Goal: Information Seeking & Learning: Learn about a topic

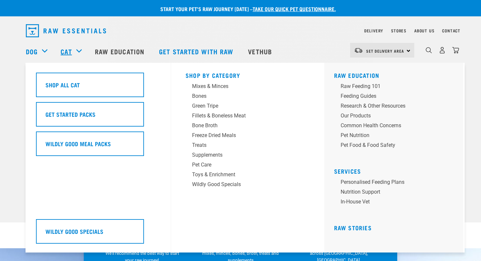
click at [71, 48] on link "Cat" at bounding box center [66, 51] width 11 height 10
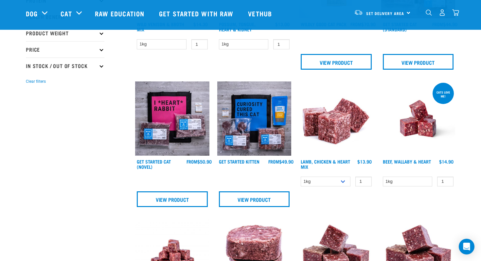
scroll to position [154, 0]
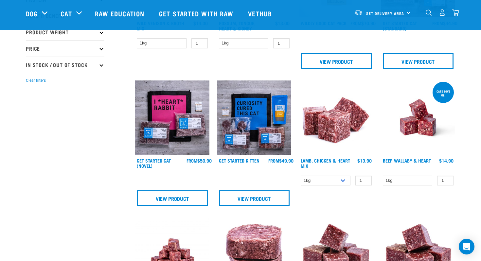
click at [332, 116] on img at bounding box center [336, 118] width 74 height 74
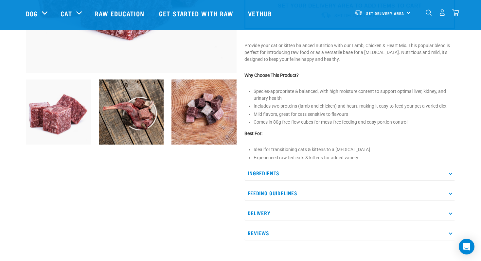
scroll to position [195, 0]
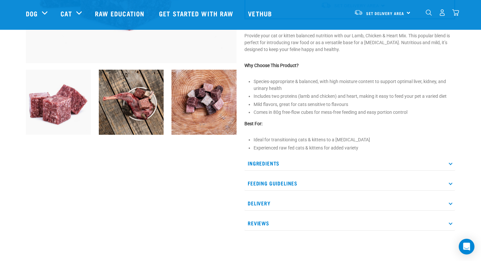
click at [349, 163] on p "Ingredients" at bounding box center [349, 163] width 211 height 15
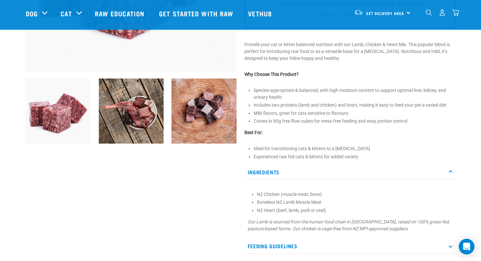
scroll to position [185, 0]
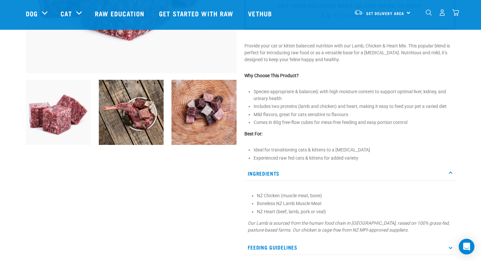
click at [114, 116] on img at bounding box center [131, 112] width 65 height 65
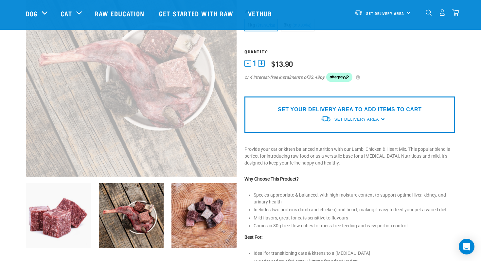
scroll to position [80, 0]
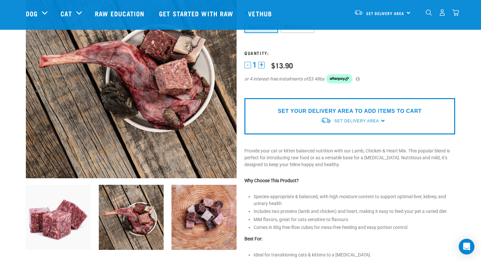
click at [193, 193] on img at bounding box center [203, 217] width 65 height 65
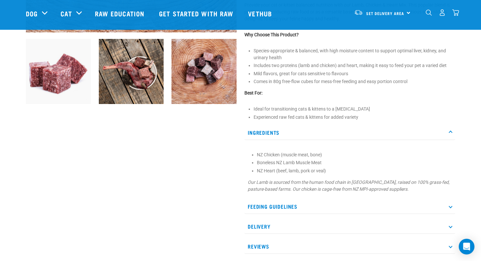
scroll to position [232, 0]
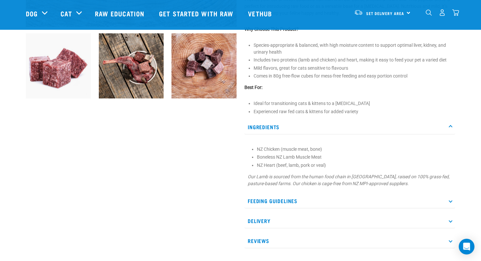
click at [276, 204] on p "Feeding Guidelines" at bounding box center [349, 201] width 211 height 15
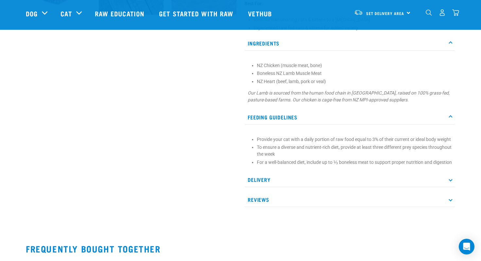
scroll to position [317, 0]
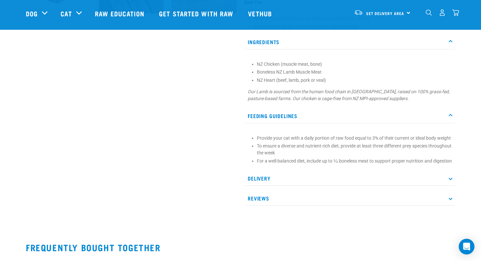
click at [262, 168] on div "Provide your cat with a daily portion of raw food equal to 3% of their current …" at bounding box center [349, 147] width 211 height 41
click at [260, 186] on p "Delivery" at bounding box center [349, 178] width 211 height 15
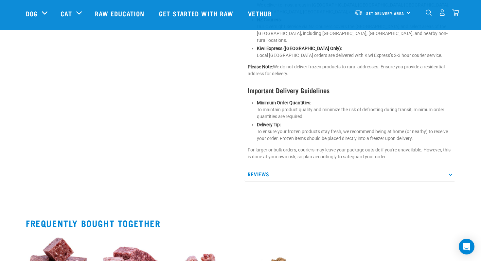
scroll to position [561, 0]
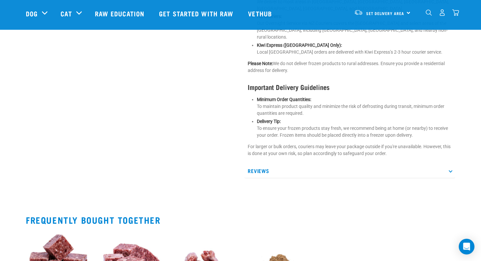
click at [264, 159] on div "We work with a variety of trusted courier companies to ensure your frozen produ…" at bounding box center [349, 52] width 211 height 215
click at [262, 171] on p "Reviews" at bounding box center [349, 171] width 211 height 15
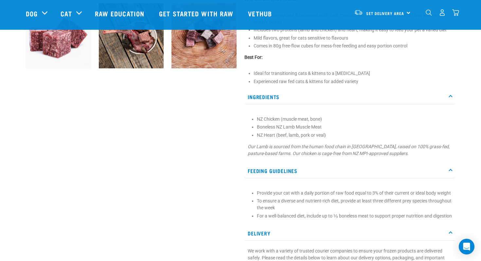
scroll to position [0, 0]
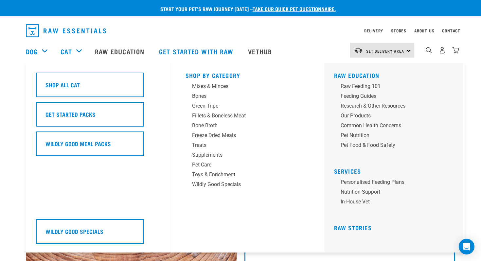
click at [81, 50] on div "Cat" at bounding box center [74, 51] width 27 height 26
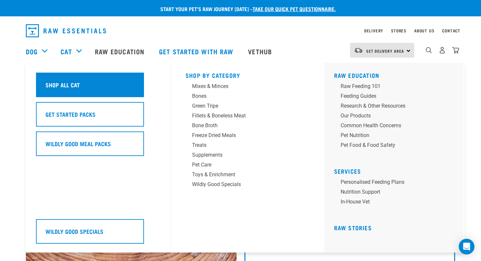
click at [68, 77] on div "Shop All Cat" at bounding box center [90, 85] width 108 height 25
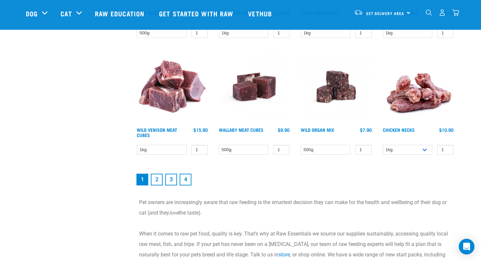
scroll to position [915, 0]
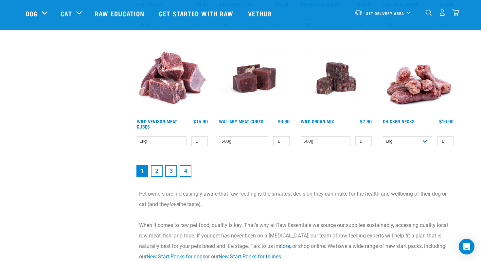
click at [158, 172] on link "2" at bounding box center [157, 171] width 12 height 12
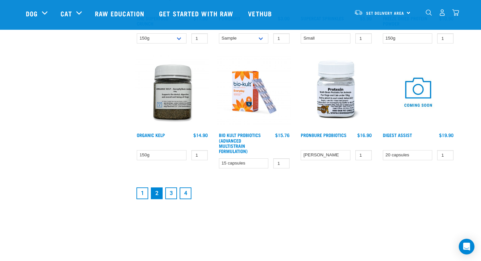
scroll to position [864, 0]
click at [171, 191] on link "3" at bounding box center [171, 193] width 12 height 12
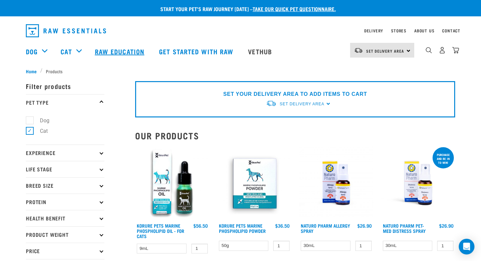
click at [129, 51] on link "Raw Education" at bounding box center [120, 51] width 64 height 26
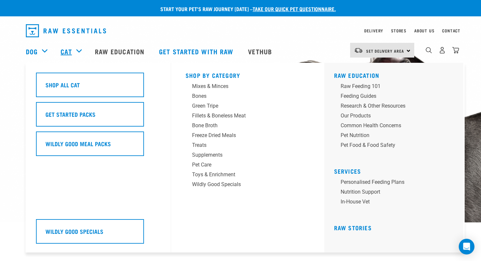
click at [66, 50] on link "Cat" at bounding box center [66, 51] width 11 height 10
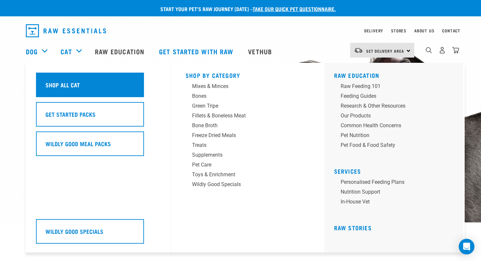
click at [70, 87] on h5 "Shop All Cat" at bounding box center [62, 85] width 34 height 9
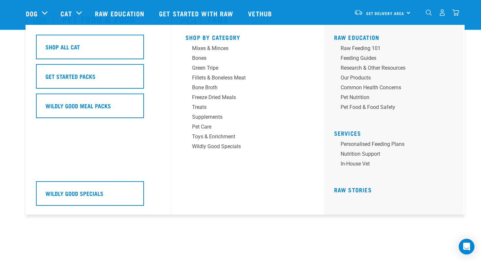
scroll to position [361, 0]
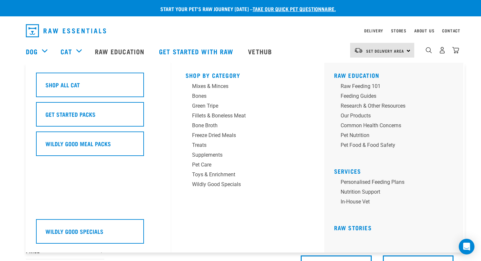
click at [73, 46] on div "Cat" at bounding box center [74, 51] width 27 height 26
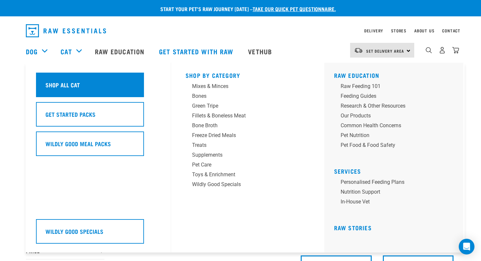
click at [68, 85] on h5 "Shop All Cat" at bounding box center [62, 85] width 34 height 9
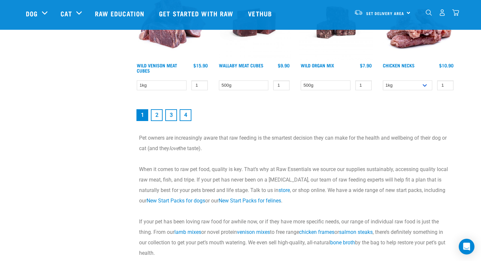
scroll to position [974, 0]
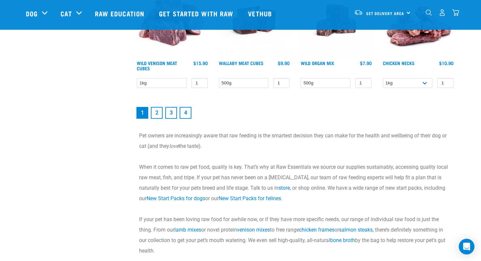
click at [158, 115] on link "2" at bounding box center [157, 113] width 12 height 12
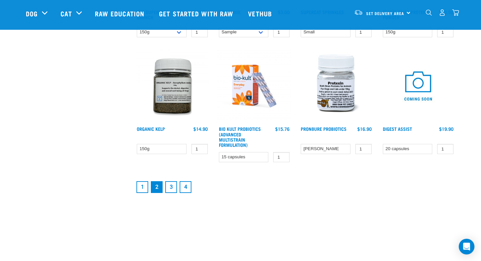
scroll to position [875, 0]
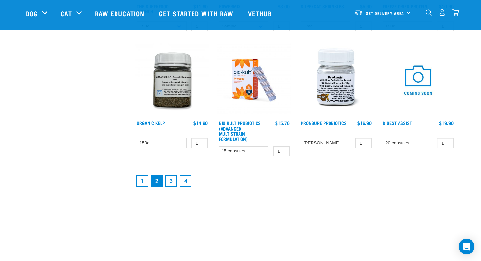
click at [173, 179] on link "3" at bounding box center [171, 181] width 12 height 12
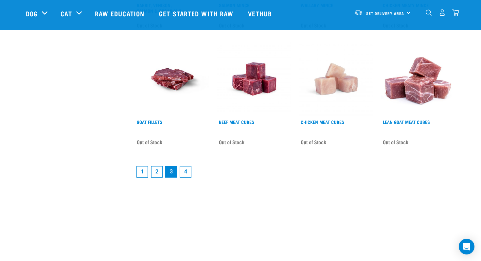
scroll to position [889, 0]
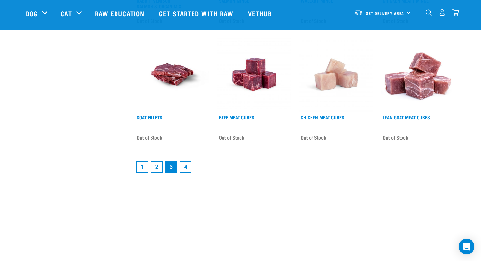
click at [187, 161] on link "4" at bounding box center [186, 167] width 12 height 12
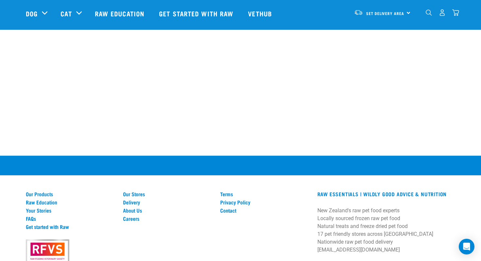
scroll to position [670, 0]
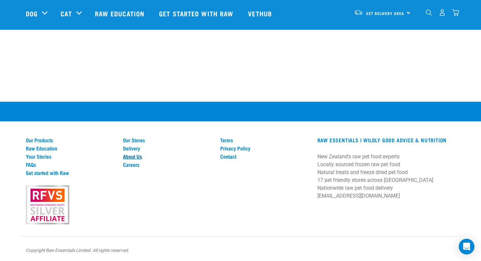
click at [130, 156] on link "About Us" at bounding box center [167, 156] width 89 height 6
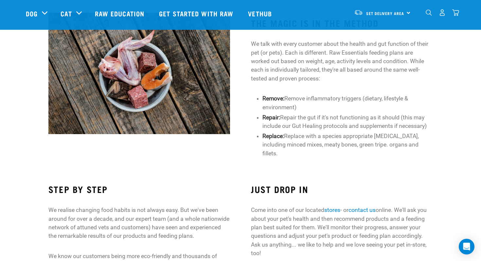
scroll to position [384, 0]
click at [345, 177] on div "JUST DROP IN Come into one of our located stores - or contact us online. We'll …" at bounding box center [342, 234] width 203 height 118
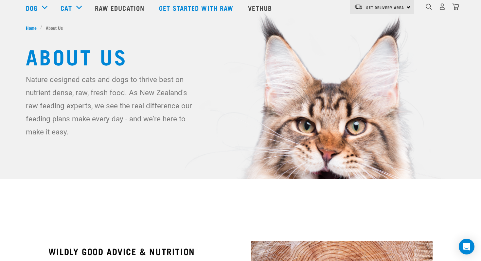
scroll to position [0, 0]
